Goal: Information Seeking & Learning: Find specific fact

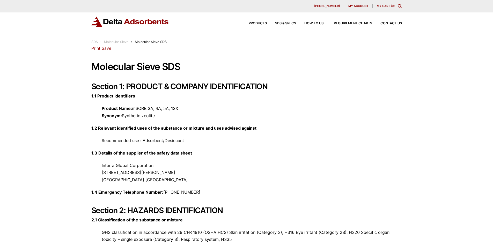
click at [206, 62] on h1 "Molecular Sieve SDS" at bounding box center [246, 66] width 311 height 11
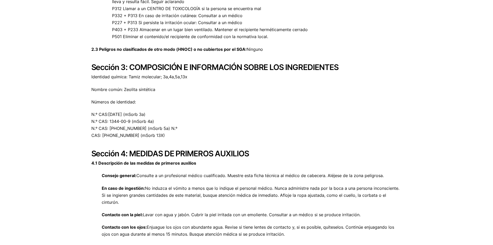
scroll to position [440, 0]
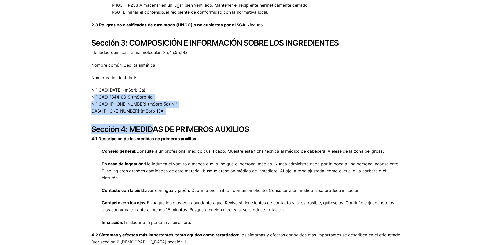
drag, startPoint x: 152, startPoint y: 115, endPoint x: 92, endPoint y: 96, distance: 62.5
click at [161, 112] on p "N.º CAS:[DATE] (mSorb 3a) N.º CAS: 1344-00-9 (mSorb 4a) N.º CAS: [PHONE_NUMBER]…" at bounding box center [246, 100] width 311 height 28
click at [184, 101] on p "N.º CAS:[DATE] (mSorb 3a) N.º CAS: 1344-00-9 (mSorb 4a) N.º CAS: [PHONE_NUMBER]…" at bounding box center [246, 100] width 311 height 28
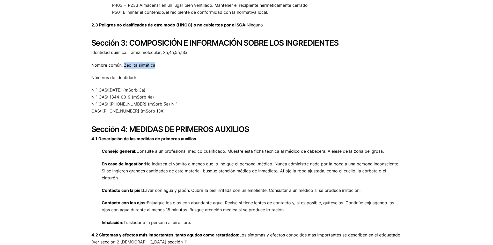
drag, startPoint x: 124, startPoint y: 65, endPoint x: 157, endPoint y: 65, distance: 33.1
click at [157, 65] on p "Nombre común: Zeolita sintética" at bounding box center [246, 65] width 311 height 7
copy font "Zeolita sintética"
